Goal: Task Accomplishment & Management: Manage account settings

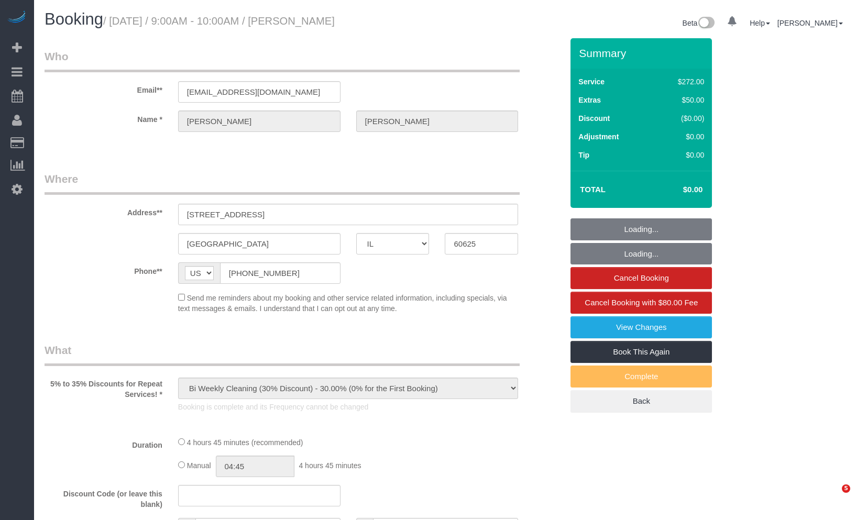
select select "IL"
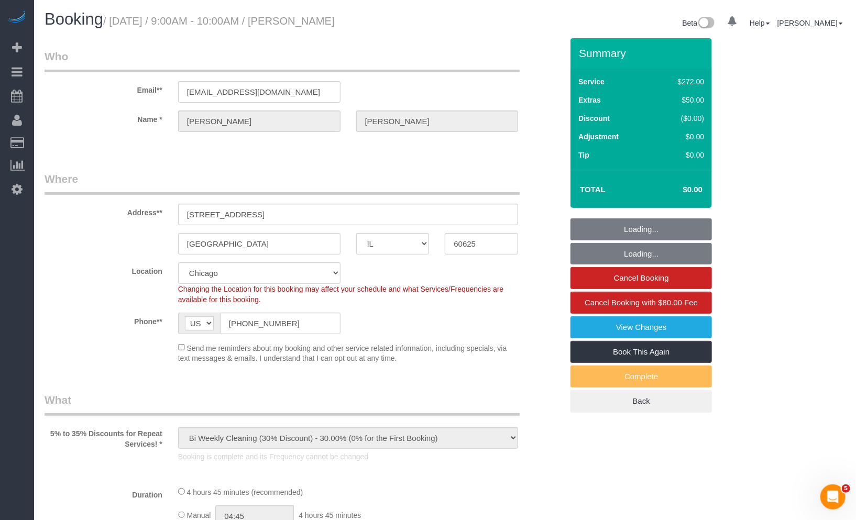
select select "object:747"
select select "number:1"
select select "number:58"
select select "number:139"
select select "number:108"
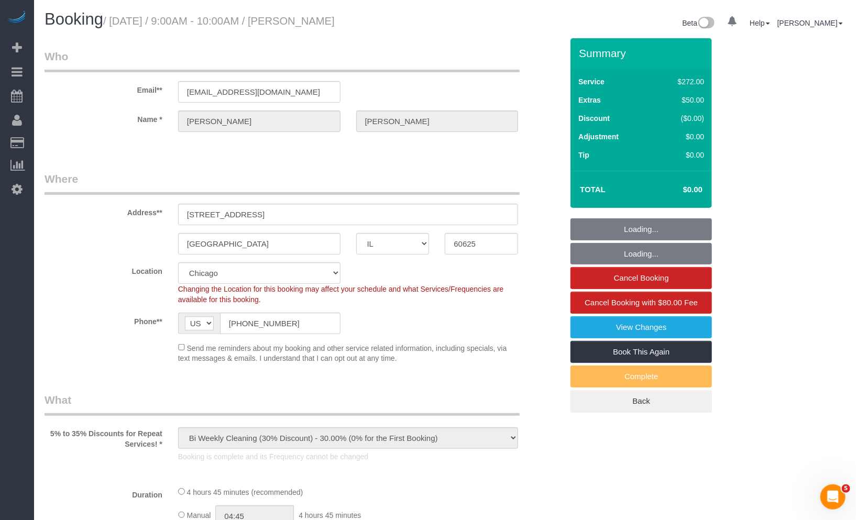
select select "513"
select select "7"
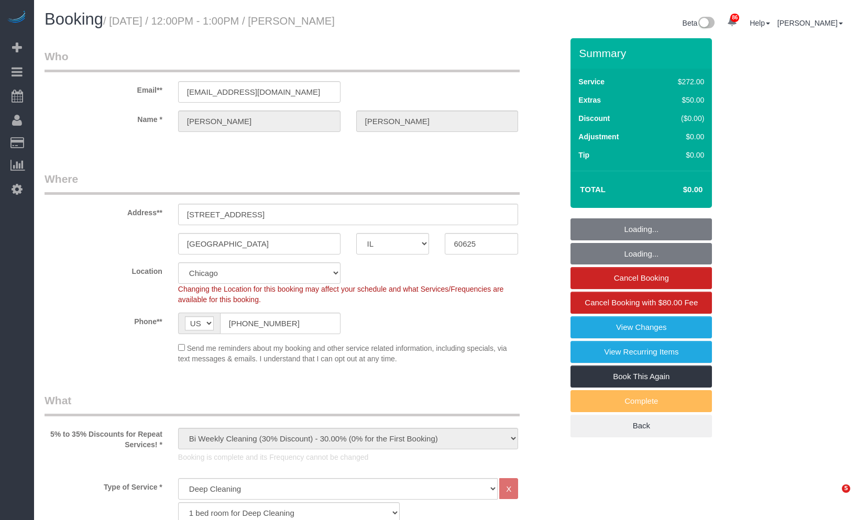
select select "IL"
select select "513"
select select "7"
select select "number:1"
select select "number:58"
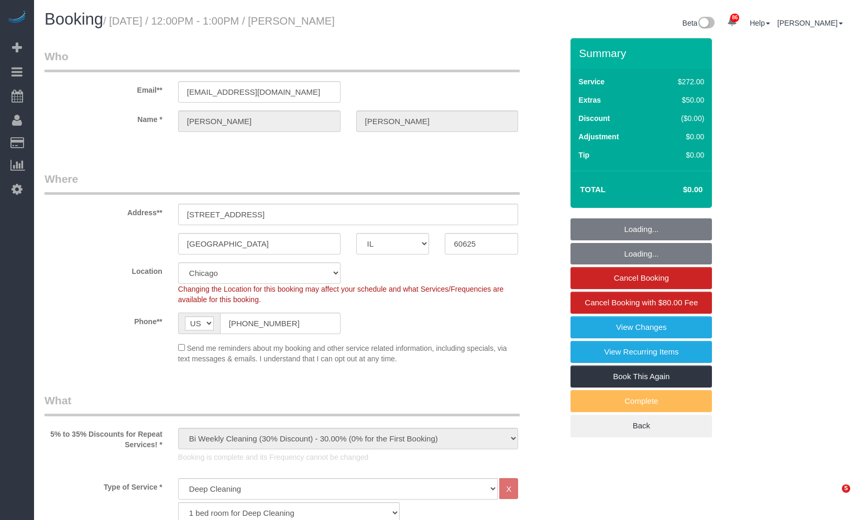
select select "number:139"
select select "number:108"
select select "7"
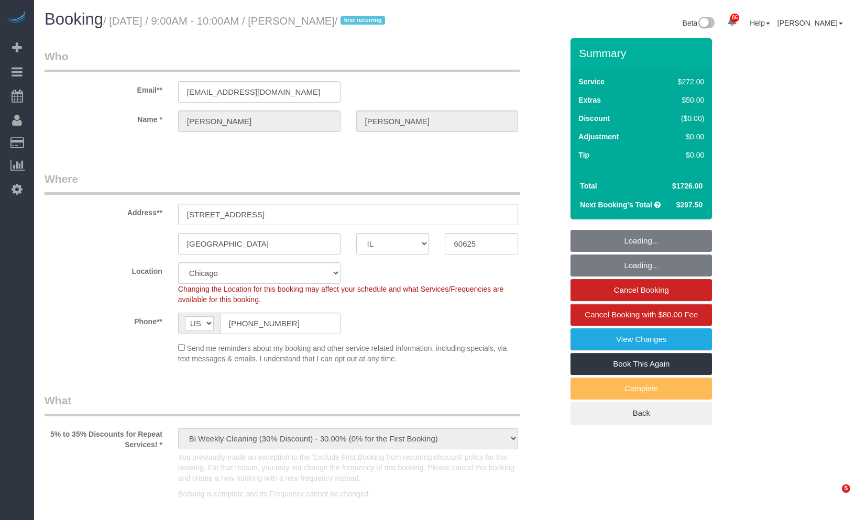
select select "IL"
select select "object:752"
select select "number:1"
select select "number:58"
select select "number:139"
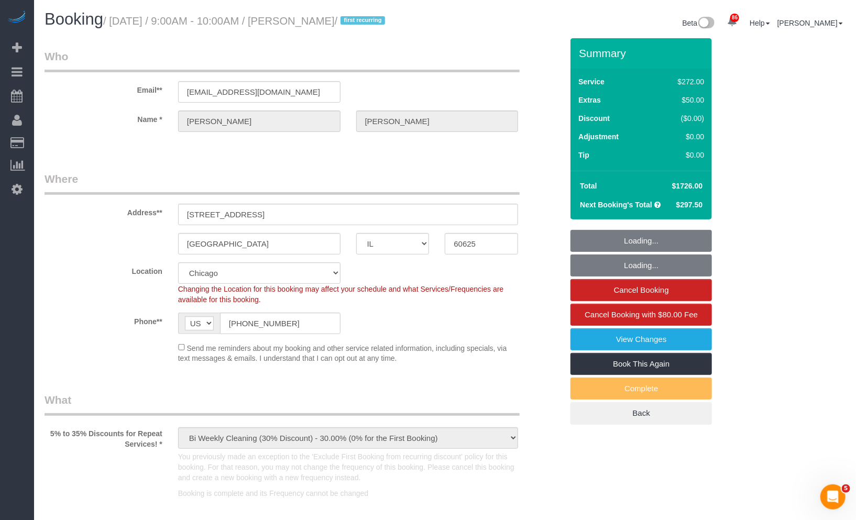
select select "number:108"
select select "513"
select select "7"
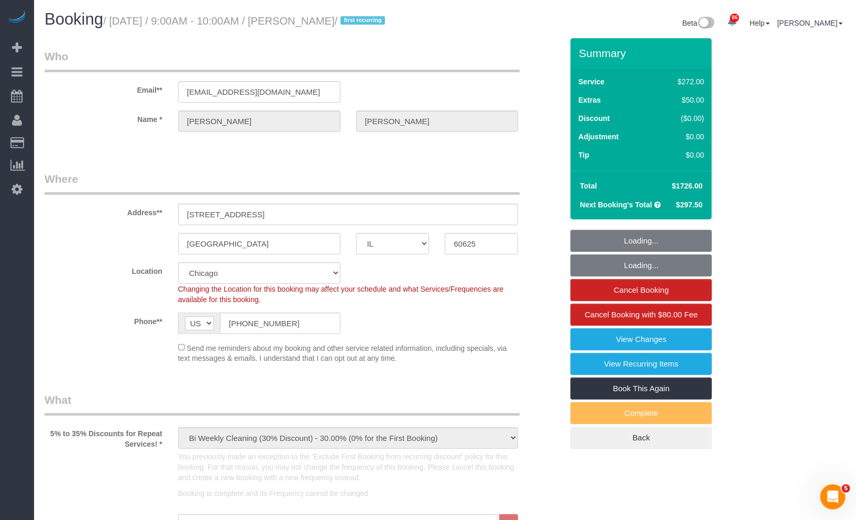
select select "7"
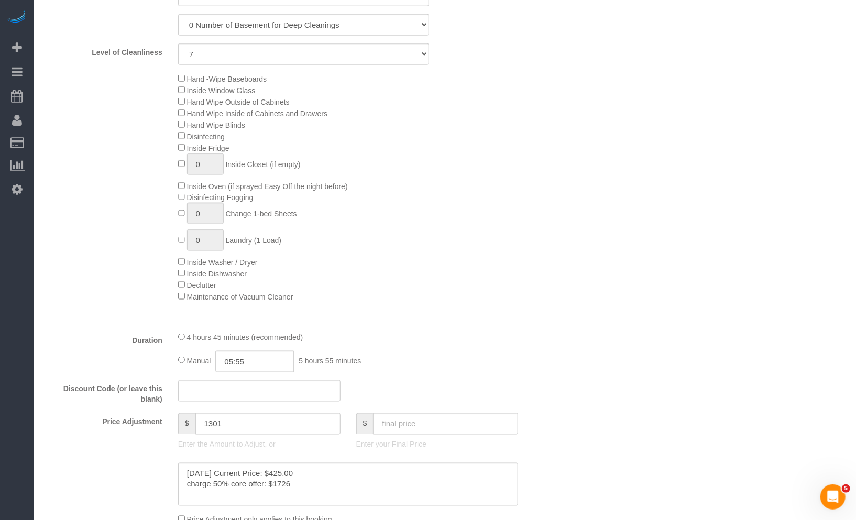
scroll to position [530, 0]
